Goal: Information Seeking & Learning: Learn about a topic

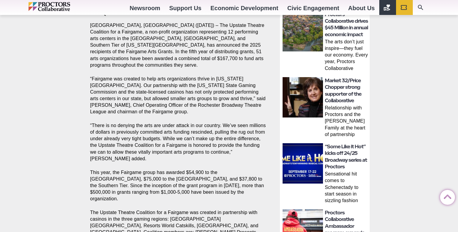
scroll to position [206, 0]
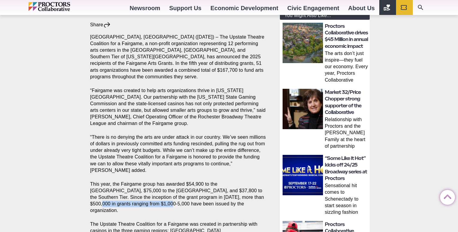
drag, startPoint x: 222, startPoint y: 193, endPoint x: 119, endPoint y: 201, distance: 103.2
click at [119, 201] on p "This year, the Fairgame group has awarded $54,900 to the [GEOGRAPHIC_DATA], $75…" at bounding box center [178, 197] width 176 height 33
drag, startPoint x: 119, startPoint y: 201, endPoint x: 115, endPoint y: 200, distance: 3.7
copy p "grants ranging from $1,000-5,000"
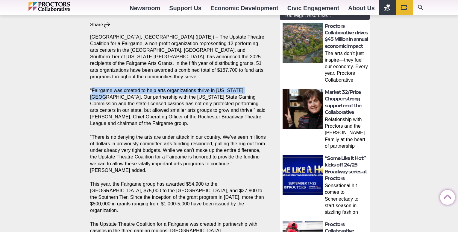
drag, startPoint x: 92, startPoint y: 86, endPoint x: 251, endPoint y: 83, distance: 158.5
click at [251, 87] on p "“Fairgame was created to help arts organizations thrive in [US_STATE][GEOGRAPHI…" at bounding box center [178, 106] width 176 height 39
drag, startPoint x: 251, startPoint y: 83, endPoint x: 227, endPoint y: 84, distance: 24.0
copy p "Fairgame was created to help arts organizations thrive in [US_STATE][GEOGRAPHIC…"
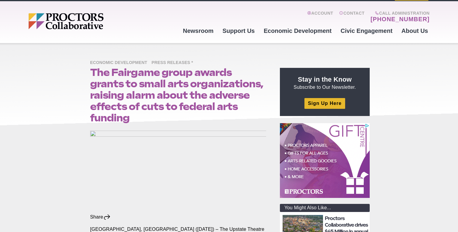
scroll to position [10, 0]
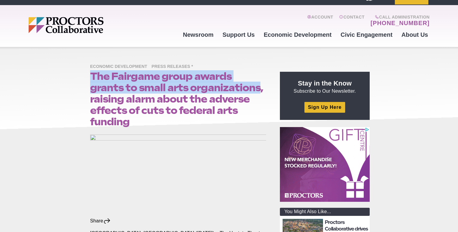
drag, startPoint x: 92, startPoint y: 74, endPoint x: 260, endPoint y: 88, distance: 169.5
click at [260, 88] on h1 "The Fairgame group awards grants to small arts organizations, raising alarm abo…" at bounding box center [178, 99] width 176 height 57
copy h1 "The Fairgame group awards grants to small arts organizations"
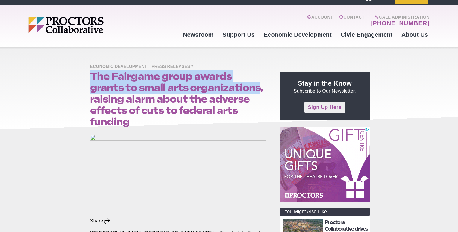
click at [323, 104] on link "Sign Up Here" at bounding box center [324, 107] width 41 height 10
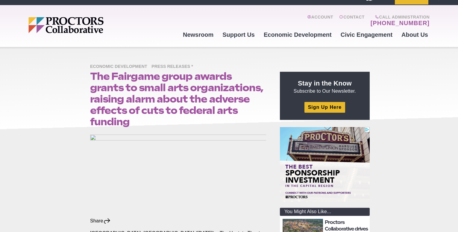
drag, startPoint x: 431, startPoint y: 22, endPoint x: 383, endPoint y: 24, distance: 47.9
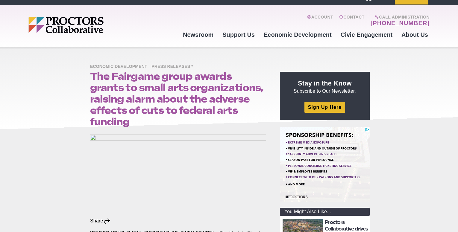
click at [383, 24] on div "Account Contact Call Administration (518) 382-3884 Newsroom Newsroom Photo Gall…" at bounding box center [229, 26] width 458 height 42
drag, startPoint x: 382, startPoint y: 21, endPoint x: 430, endPoint y: 25, distance: 48.3
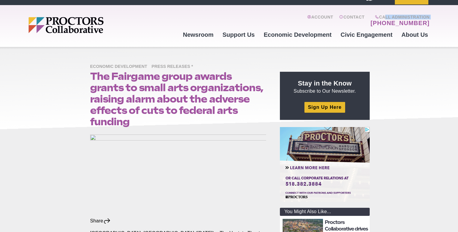
click at [430, 25] on div "Account Contact Call Administration (518) 382-3884 Newsroom Newsroom Photo Gall…" at bounding box center [229, 26] width 458 height 42
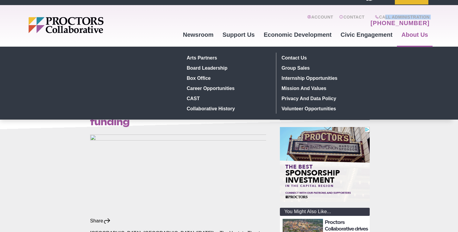
click at [430, 27] on link "About Us" at bounding box center [415, 35] width 36 height 16
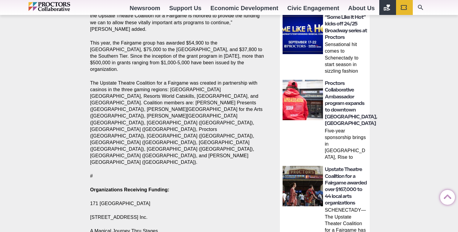
scroll to position [373, 0]
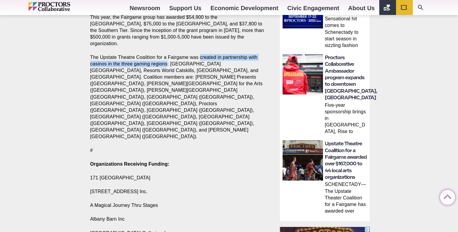
drag, startPoint x: 200, startPoint y: 46, endPoint x: 167, endPoint y: 55, distance: 33.5
click at [167, 55] on p "The Upstate Theatre Coalition for a Fairgame was created in partnership with ca…" at bounding box center [178, 97] width 176 height 86
drag, startPoint x: 167, startPoint y: 55, endPoint x: 164, endPoint y: 54, distance: 3.9
copy p "created in partnership with casinos in the three gaming regions"
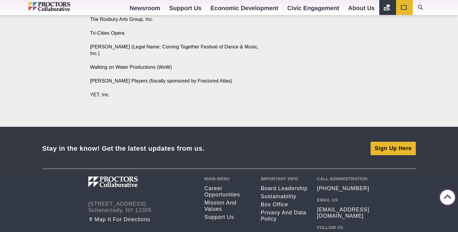
scroll to position [1187, 0]
